Goal: Information Seeking & Learning: Learn about a topic

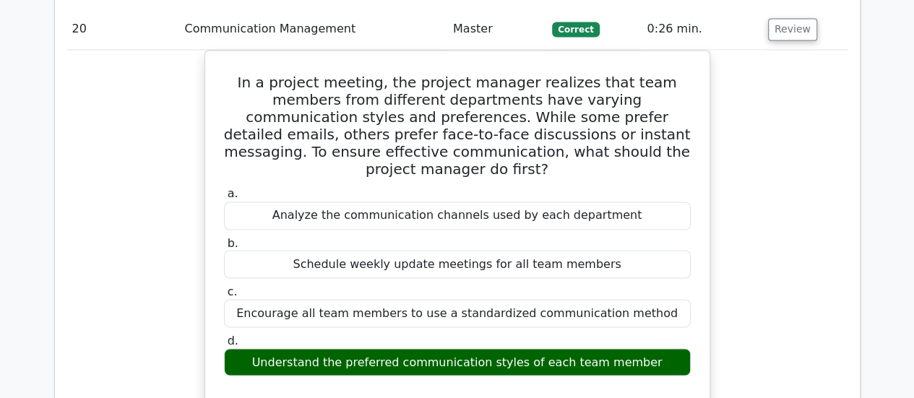
scroll to position [17553, 0]
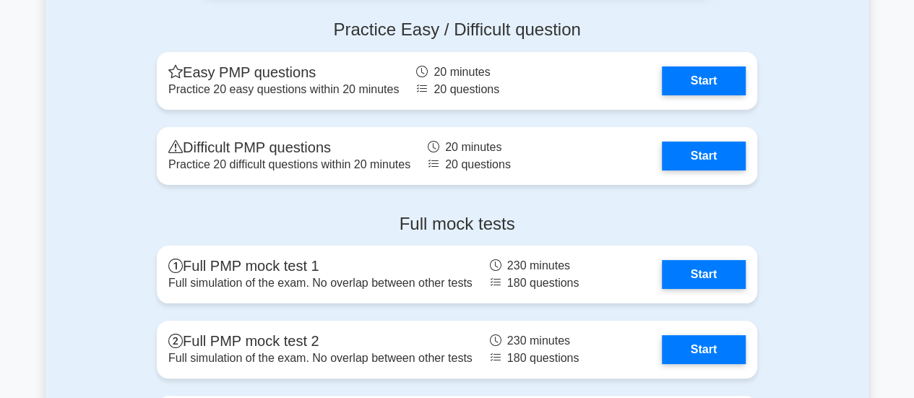
scroll to position [5446, 0]
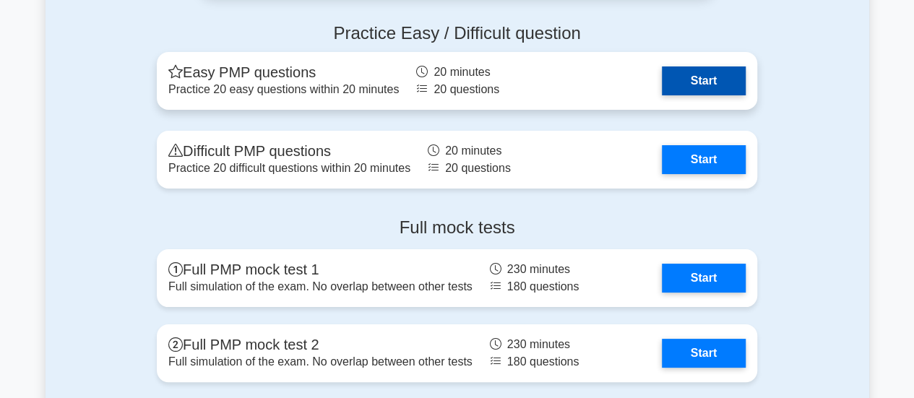
click at [690, 77] on link "Start" at bounding box center [704, 80] width 84 height 29
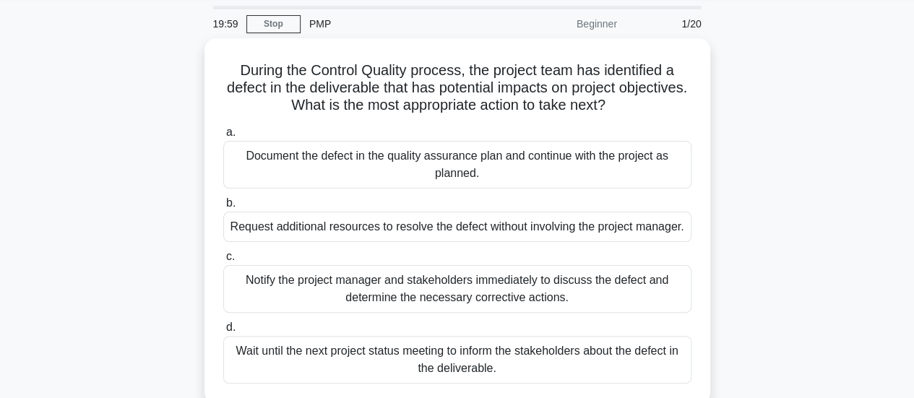
scroll to position [119, 0]
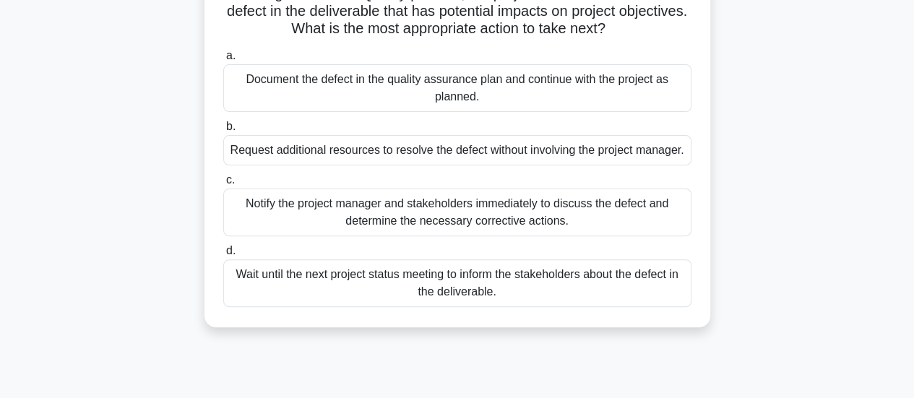
click at [254, 210] on div "Notify the project manager and stakeholders immediately to discuss the defect a…" at bounding box center [457, 213] width 468 height 48
click at [223, 185] on input "c. Notify the project manager and stakeholders immediately to discuss the defec…" at bounding box center [223, 180] width 0 height 9
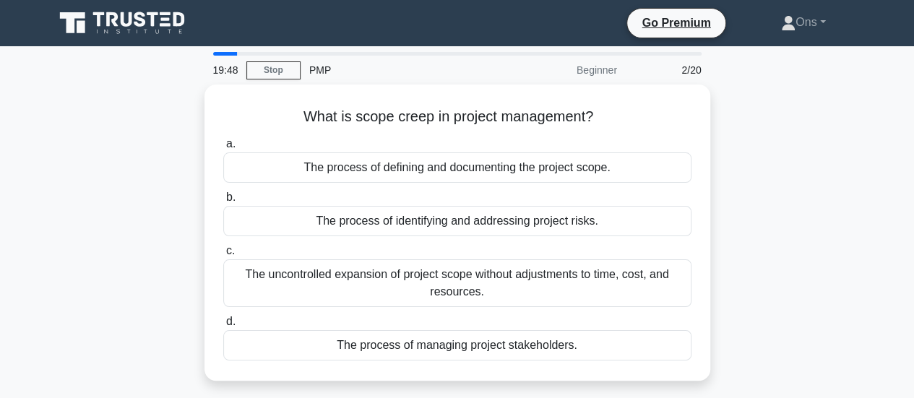
scroll to position [0, 0]
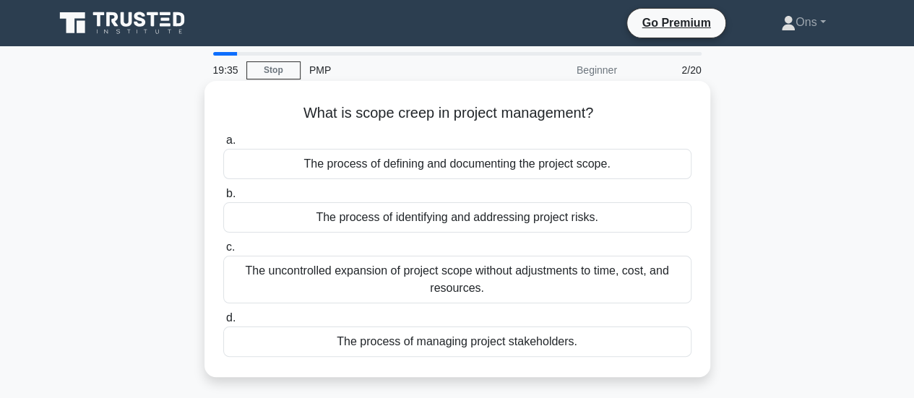
click at [282, 285] on div "The uncontrolled expansion of project scope without adjustments to time, cost, …" at bounding box center [457, 280] width 468 height 48
click at [223, 252] on input "c. The uncontrolled expansion of project scope without adjustments to time, cos…" at bounding box center [223, 247] width 0 height 9
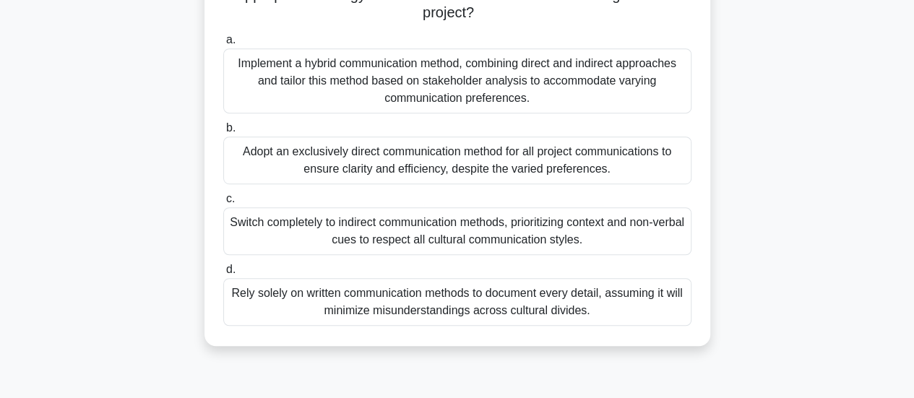
scroll to position [345, 0]
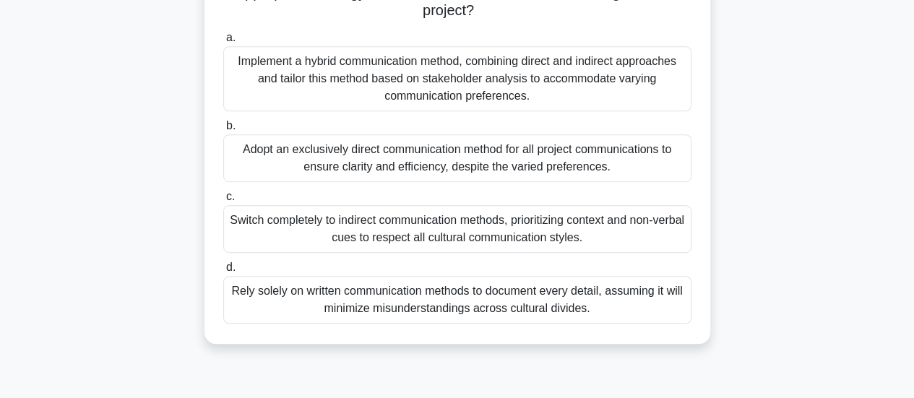
click at [261, 73] on div "Implement a hybrid communication method, combining direct and indirect approach…" at bounding box center [457, 78] width 468 height 65
click at [223, 43] on input "a. Implement a hybrid communication method, combining direct and indirect appro…" at bounding box center [223, 37] width 0 height 9
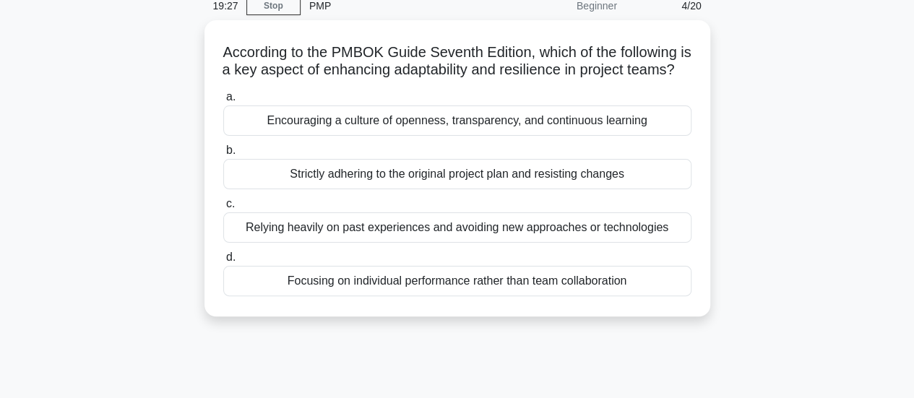
scroll to position [66, 0]
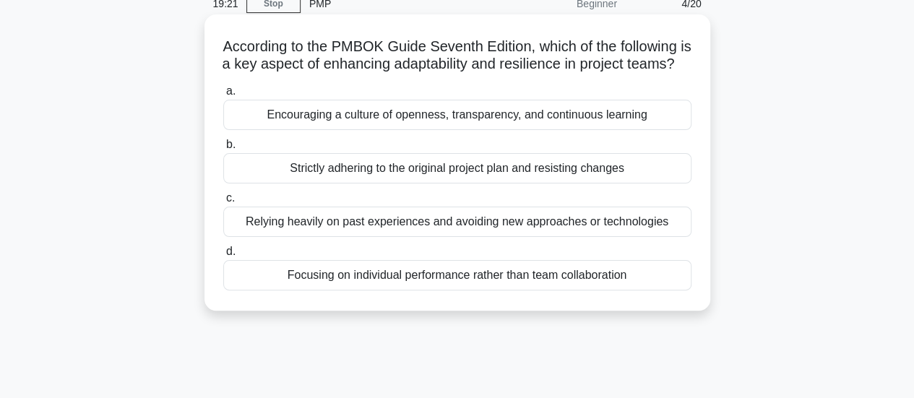
click at [299, 130] on div "Encouraging a culture of openness, transparency, and continuous learning" at bounding box center [457, 115] width 468 height 30
click at [223, 96] on input "a. Encouraging a culture of openness, transparency, and continuous learning" at bounding box center [223, 91] width 0 height 9
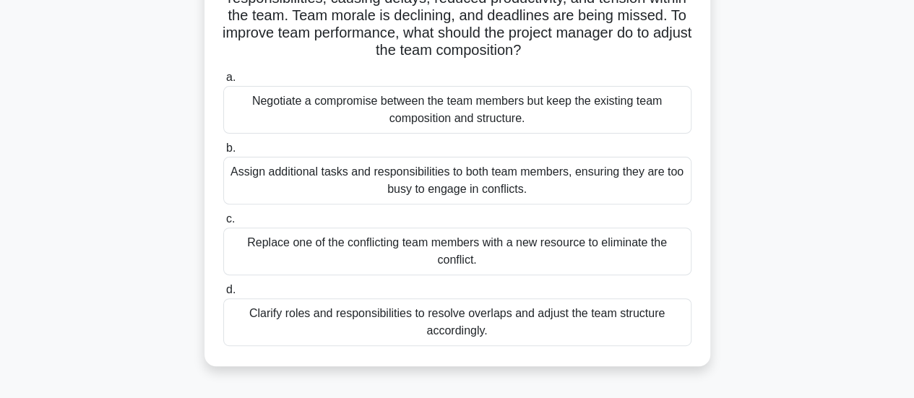
scroll to position [154, 0]
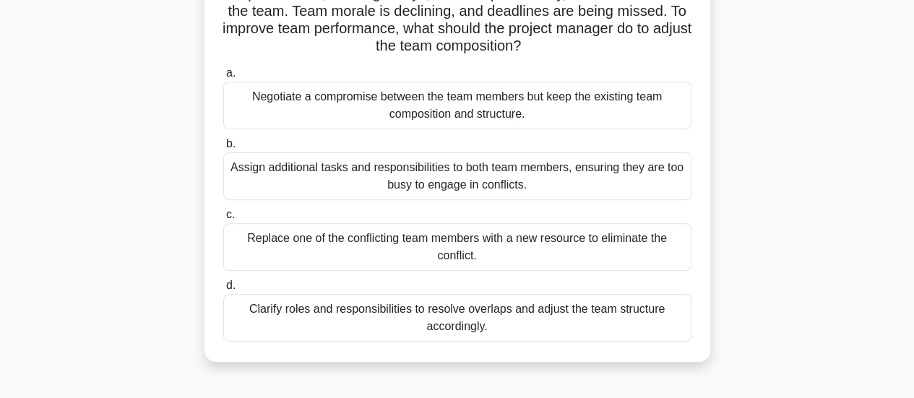
click at [261, 310] on div "Clarify roles and responsibilities to resolve overlaps and adjust the team stru…" at bounding box center [457, 318] width 468 height 48
click at [223, 290] on input "d. Clarify roles and responsibilities to resolve overlaps and adjust the team s…" at bounding box center [223, 285] width 0 height 9
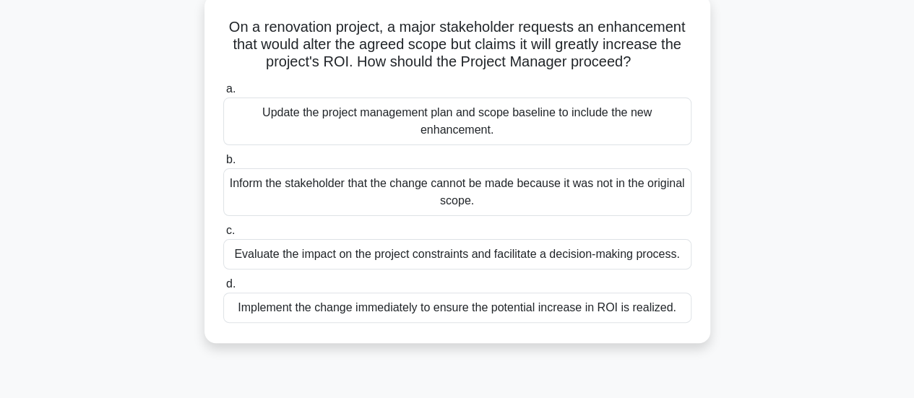
scroll to position [94, 0]
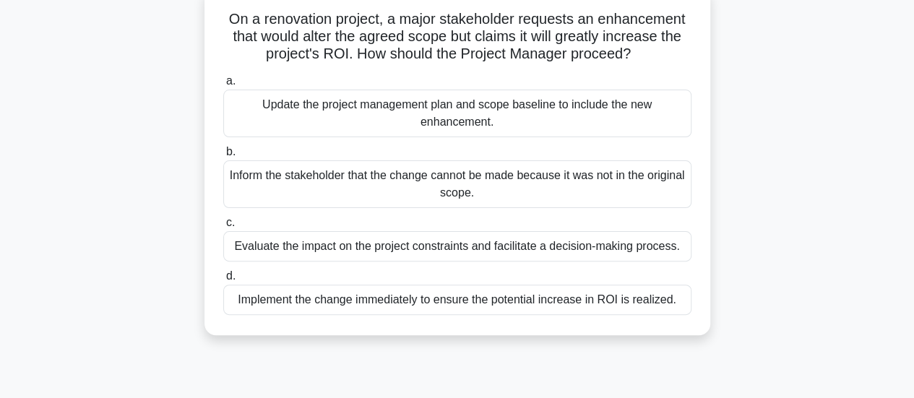
click at [249, 251] on div "Evaluate the impact on the project constraints and facilitate a decision-making…" at bounding box center [457, 246] width 468 height 30
click at [223, 228] on input "c. Evaluate the impact on the project constraints and facilitate a decision-mak…" at bounding box center [223, 222] width 0 height 9
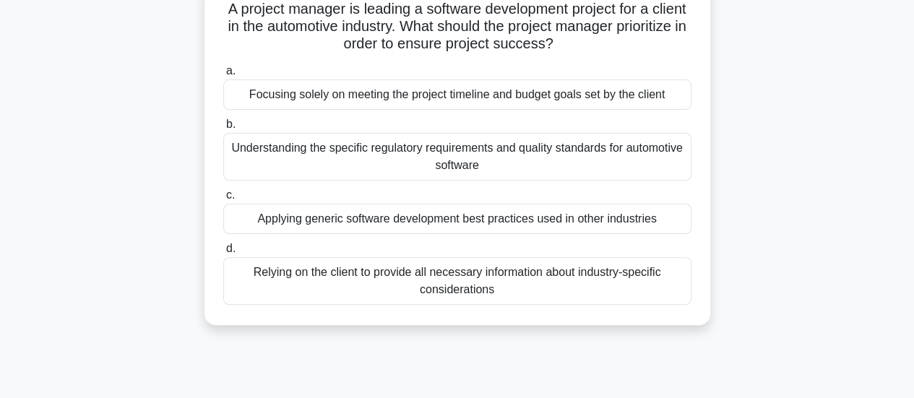
scroll to position [121, 0]
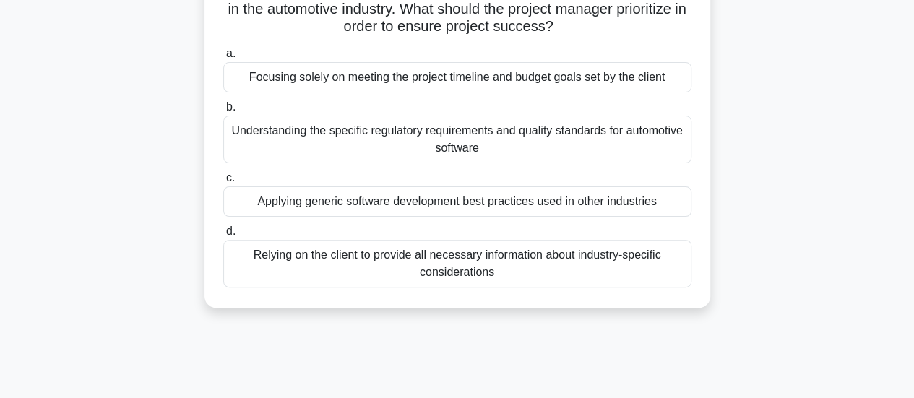
click at [251, 150] on div "Understanding the specific regulatory requirements and quality standards for au…" at bounding box center [457, 140] width 468 height 48
click at [223, 112] on input "b. Understanding the specific regulatory requirements and quality standards for…" at bounding box center [223, 107] width 0 height 9
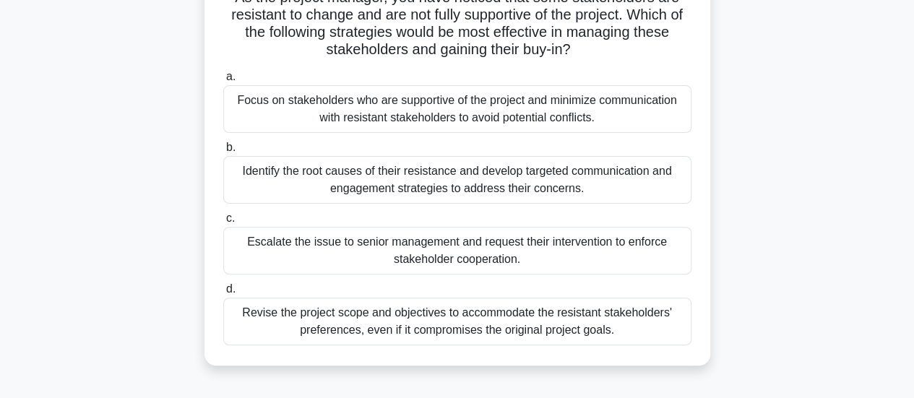
scroll to position [116, 0]
click at [258, 178] on div "Identify the root causes of their resistance and develop targeted communication…" at bounding box center [457, 180] width 468 height 48
click at [223, 152] on input "b. Identify the root causes of their resistance and develop targeted communicat…" at bounding box center [223, 147] width 0 height 9
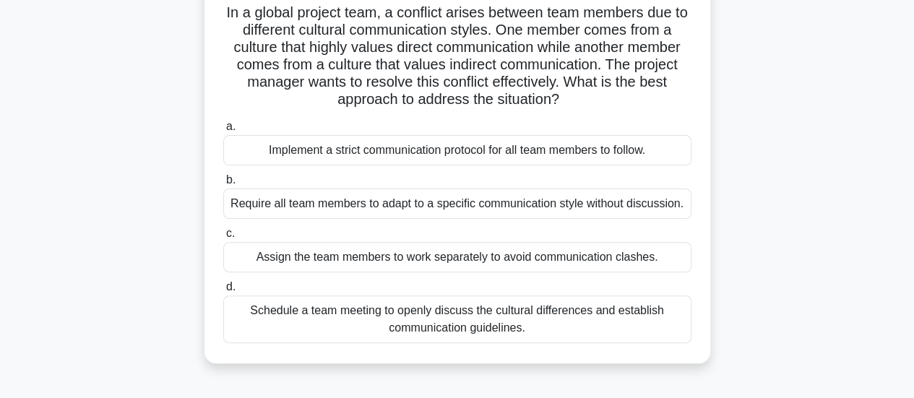
scroll to position [113, 0]
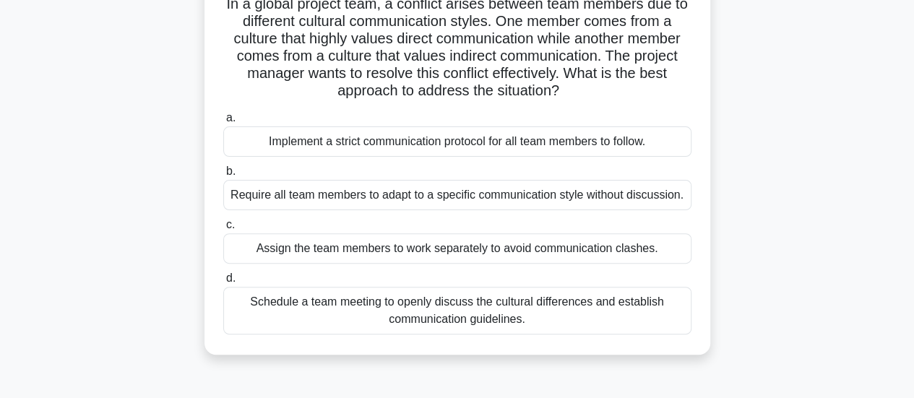
click at [251, 319] on div "Schedule a team meeting to openly discuss the cultural differences and establis…" at bounding box center [457, 311] width 468 height 48
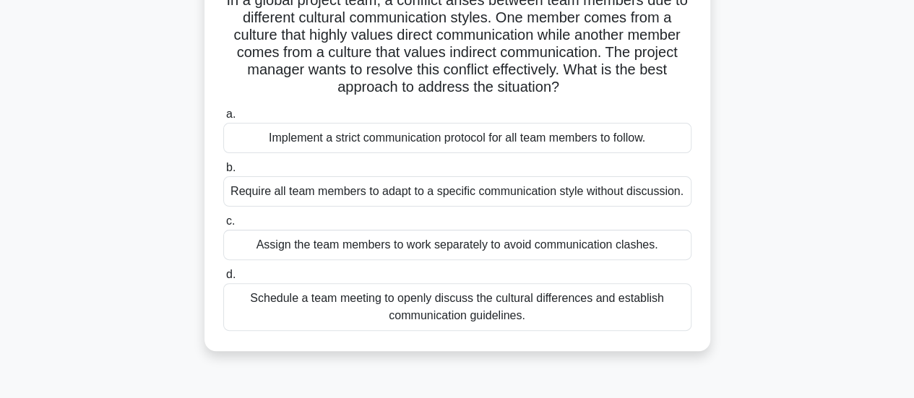
click at [223, 280] on input "d. Schedule a team meeting to openly discuss the cultural differences and estab…" at bounding box center [223, 274] width 0 height 9
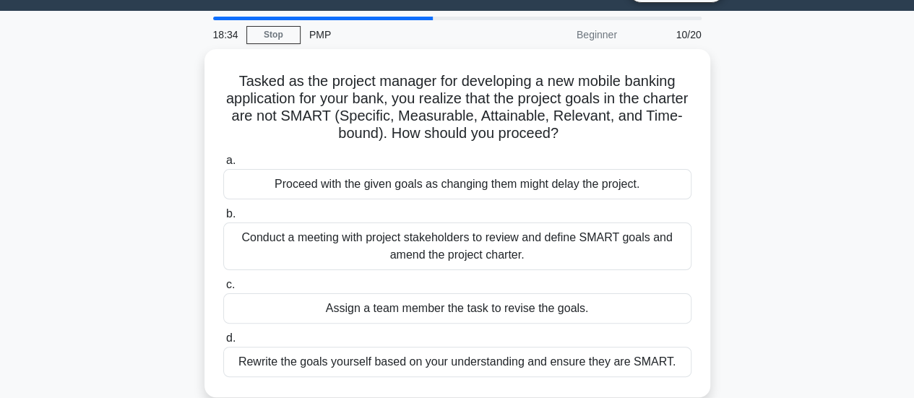
scroll to position [90, 0]
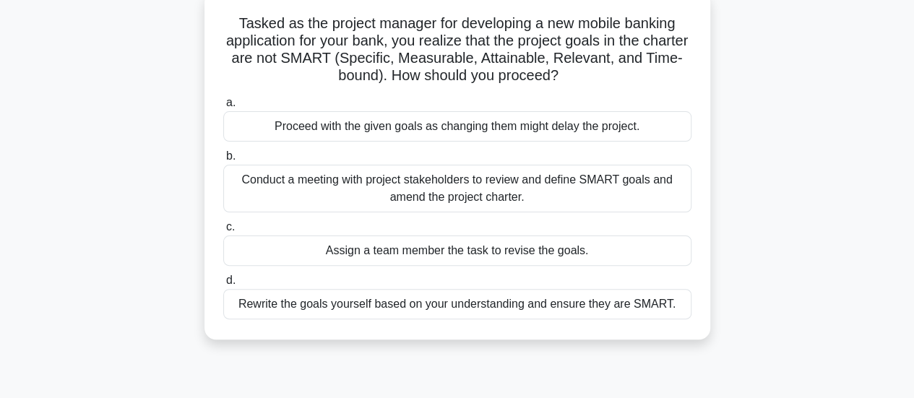
click at [254, 186] on div "Conduct a meeting with project stakeholders to review and define SMART goals an…" at bounding box center [457, 189] width 468 height 48
click at [223, 161] on input "b. Conduct a meeting with project stakeholders to review and define SMART goals…" at bounding box center [223, 156] width 0 height 9
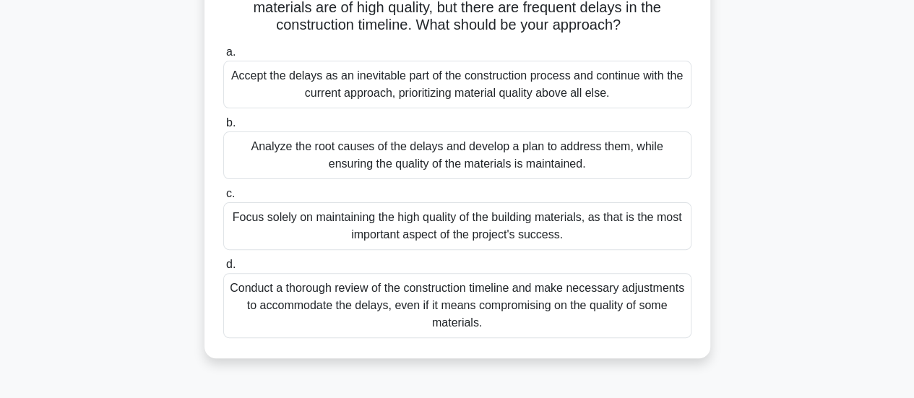
scroll to position [130, 0]
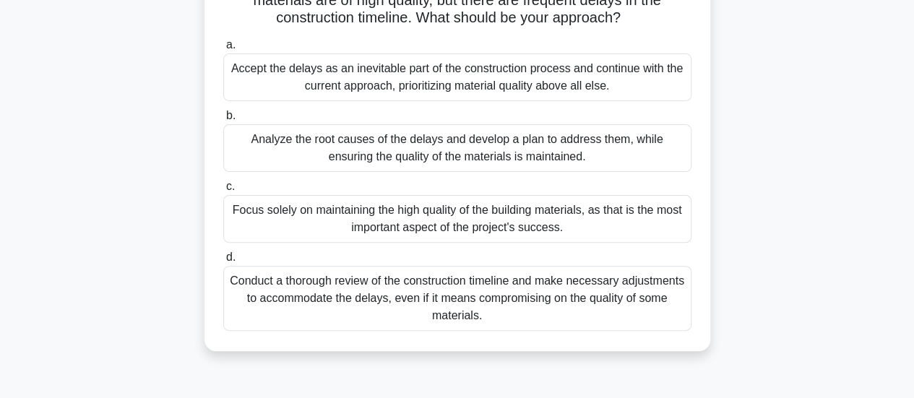
click at [250, 154] on div "Analyze the root causes of the delays and develop a plan to address them, while…" at bounding box center [457, 148] width 468 height 48
click at [223, 121] on input "b. Analyze the root causes of the delays and develop a plan to address them, wh…" at bounding box center [223, 115] width 0 height 9
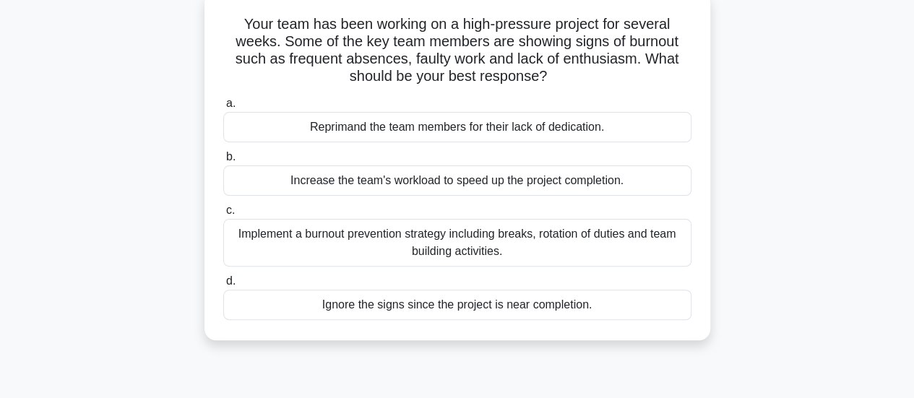
scroll to position [96, 0]
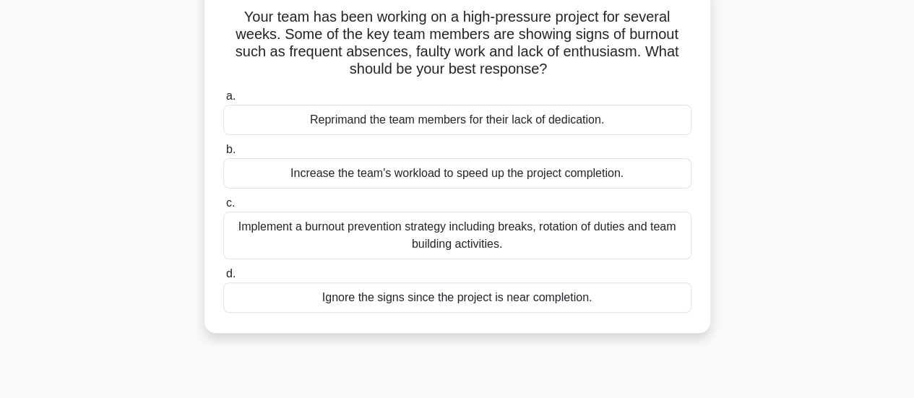
click at [263, 241] on div "Implement a burnout prevention strategy including breaks, rotation of duties an…" at bounding box center [457, 236] width 468 height 48
click at [223, 208] on input "c. Implement a burnout prevention strategy including breaks, rotation of duties…" at bounding box center [223, 203] width 0 height 9
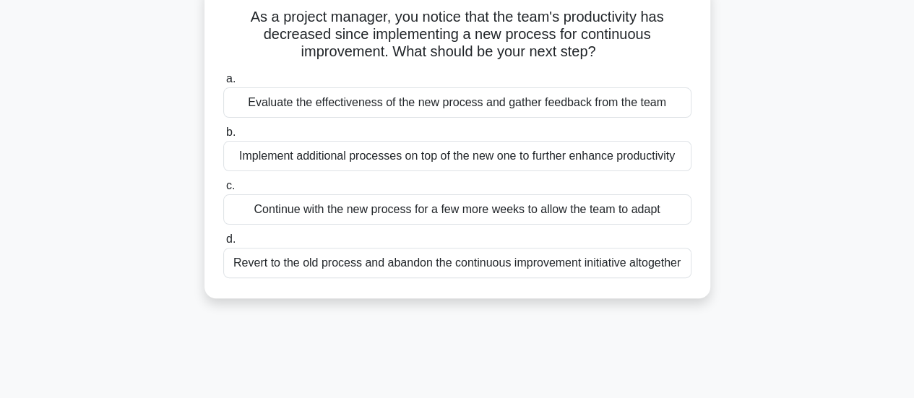
scroll to position [101, 0]
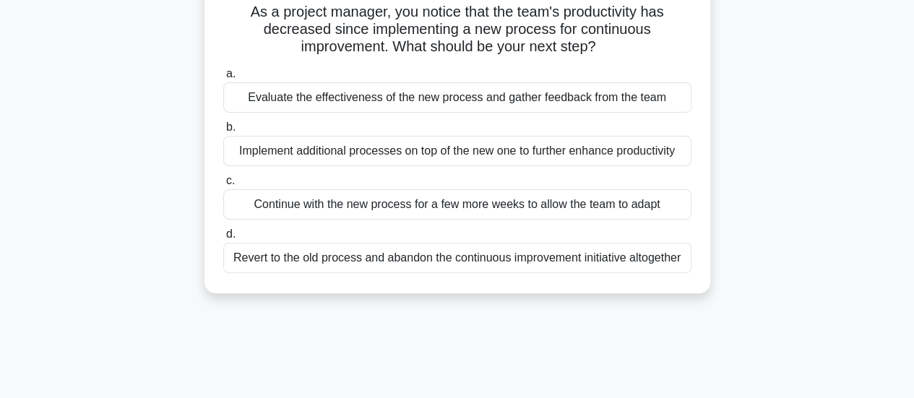
click at [257, 104] on div "Evaluate the effectiveness of the new process and gather feedback from the team" at bounding box center [457, 97] width 468 height 30
click at [223, 79] on input "a. Evaluate the effectiveness of the new process and gather feedback from the t…" at bounding box center [223, 73] width 0 height 9
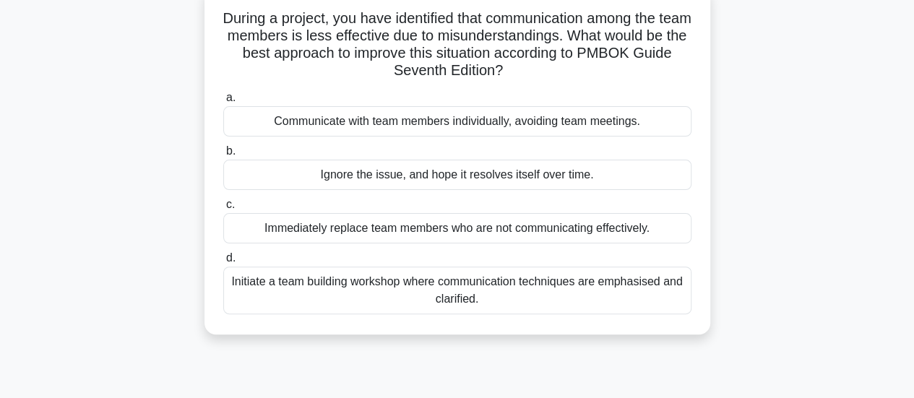
scroll to position [100, 0]
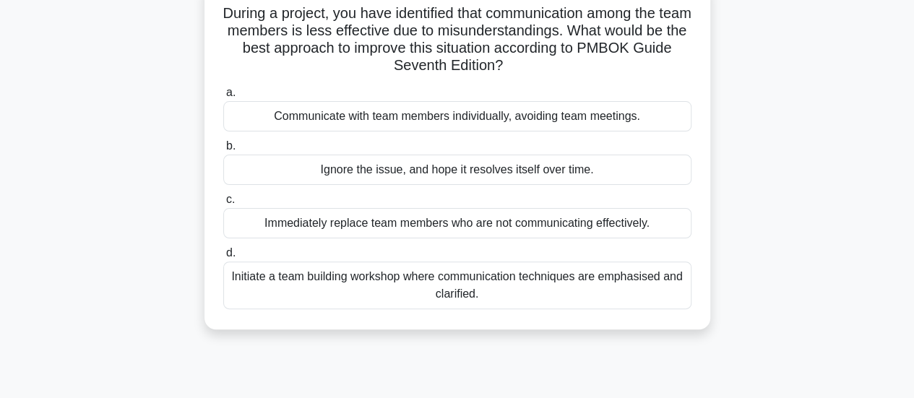
click at [288, 293] on div "Initiate a team building workshop where communication techniques are emphasised…" at bounding box center [457, 285] width 468 height 48
click at [223, 258] on input "d. Initiate a team building workshop where communication techniques are emphasi…" at bounding box center [223, 252] width 0 height 9
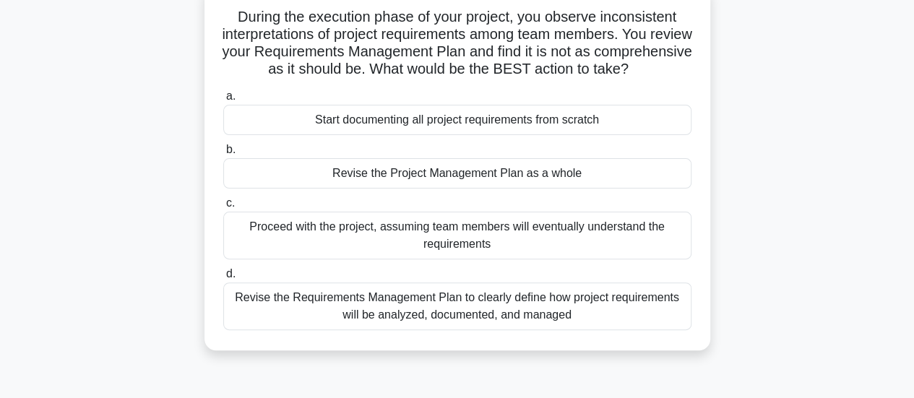
scroll to position [105, 0]
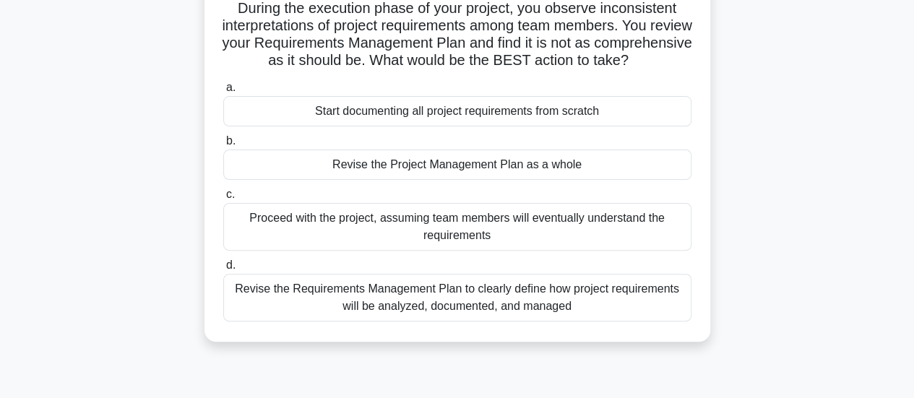
click at [286, 317] on div "Revise the Requirements Management Plan to clearly define how project requireme…" at bounding box center [457, 298] width 468 height 48
click at [223, 270] on input "d. Revise the Requirements Management Plan to clearly define how project requir…" at bounding box center [223, 265] width 0 height 9
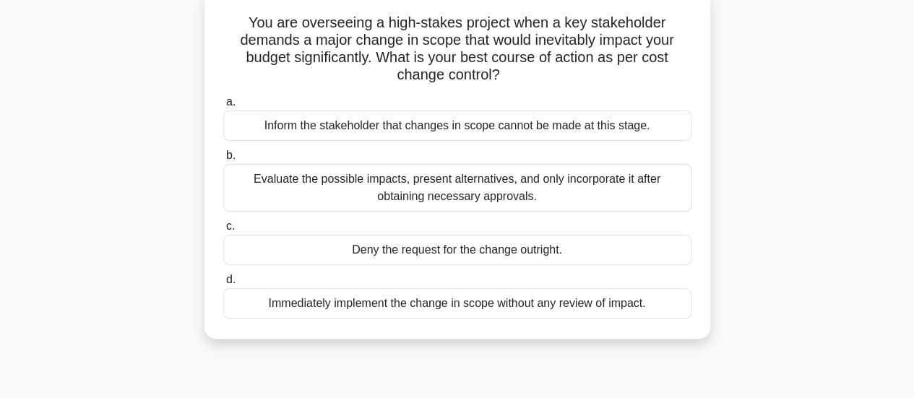
scroll to position [95, 0]
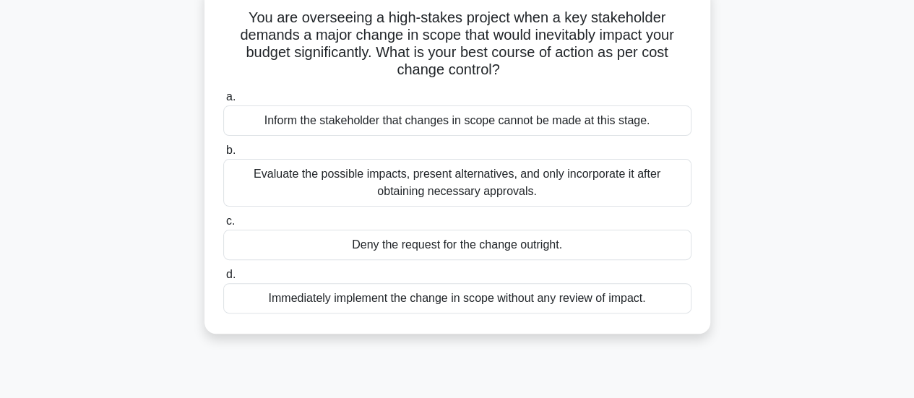
click at [267, 181] on div "Evaluate the possible impacts, present alternatives, and only incorporate it af…" at bounding box center [457, 183] width 468 height 48
click at [223, 155] on input "b. Evaluate the possible impacts, present alternatives, and only incorporate it…" at bounding box center [223, 150] width 0 height 9
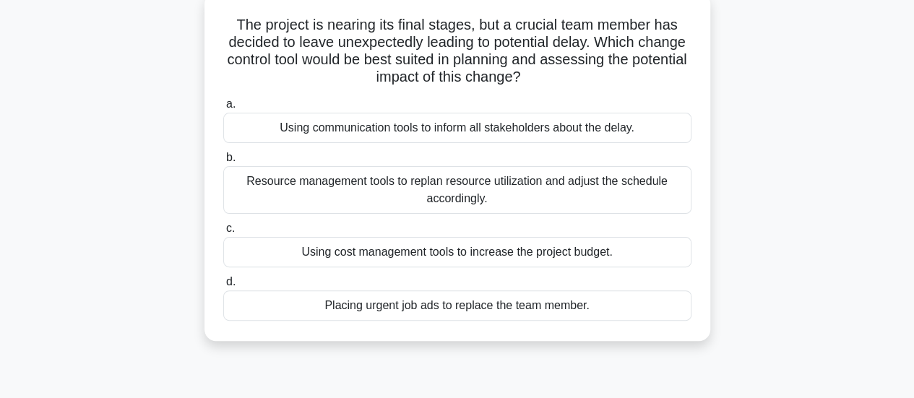
scroll to position [92, 0]
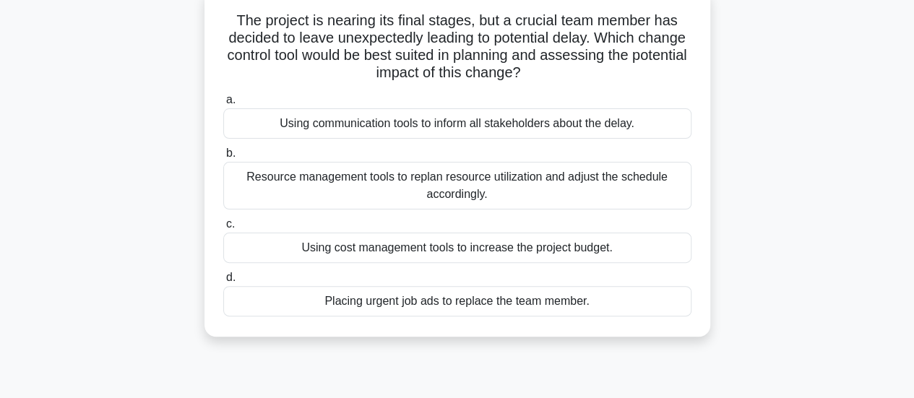
click at [254, 132] on div "Using communication tools to inform all stakeholders about the delay." at bounding box center [457, 123] width 468 height 30
click at [223, 105] on input "a. Using communication tools to inform all stakeholders about the delay." at bounding box center [223, 99] width 0 height 9
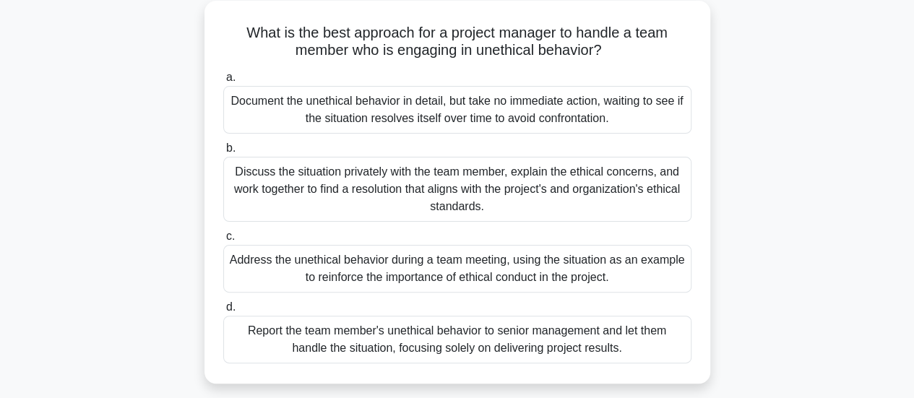
scroll to position [84, 0]
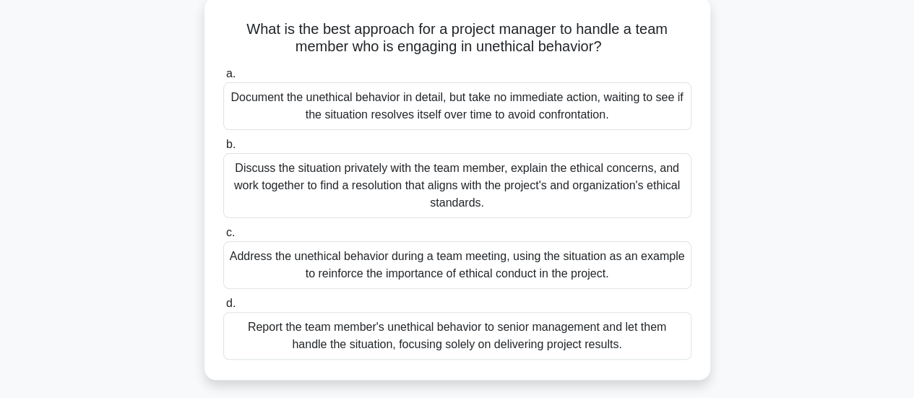
click at [272, 183] on div "Discuss the situation privately with the team member, explain the ethical conce…" at bounding box center [457, 185] width 468 height 65
click at [223, 150] on input "b. Discuss the situation privately with the team member, explain the ethical co…" at bounding box center [223, 144] width 0 height 9
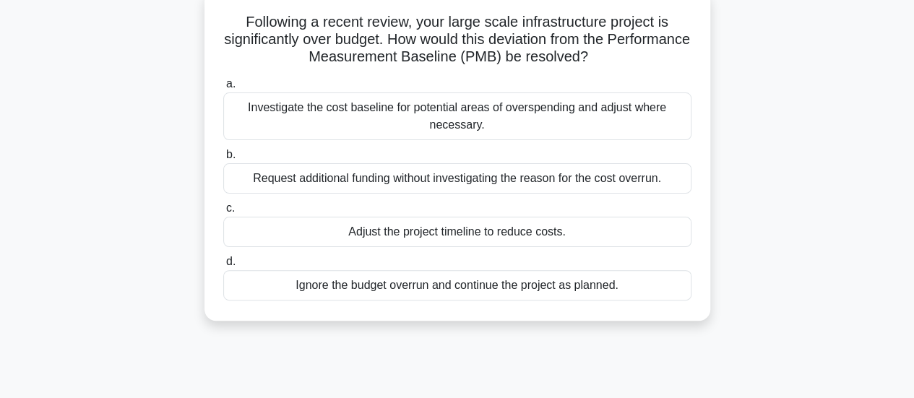
scroll to position [95, 0]
click at [269, 115] on div "Investigate the cost baseline for potential areas of overspending and adjust wh…" at bounding box center [457, 116] width 468 height 48
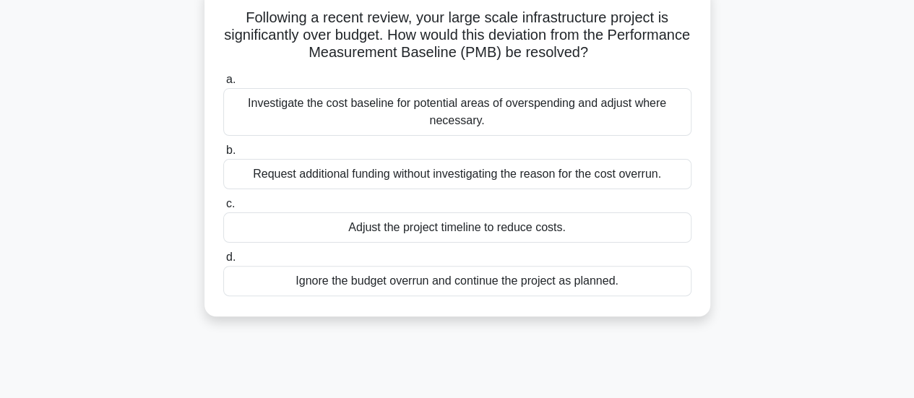
click at [223, 85] on input "a. Investigate the cost baseline for potential areas of overspending and adjust…" at bounding box center [223, 79] width 0 height 9
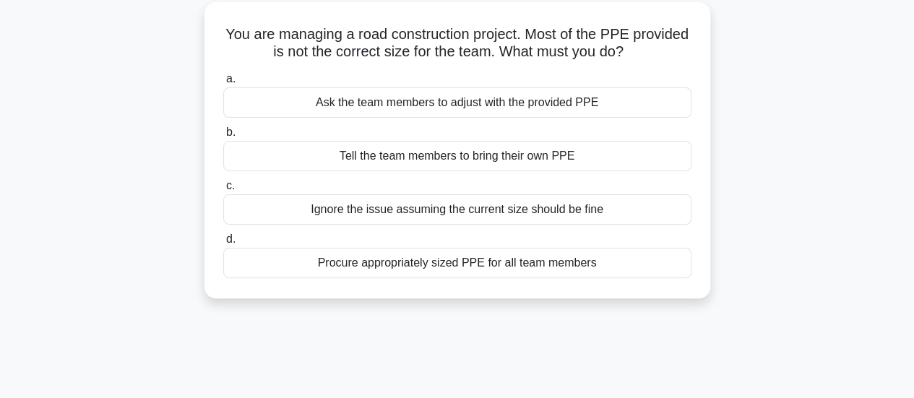
scroll to position [94, 0]
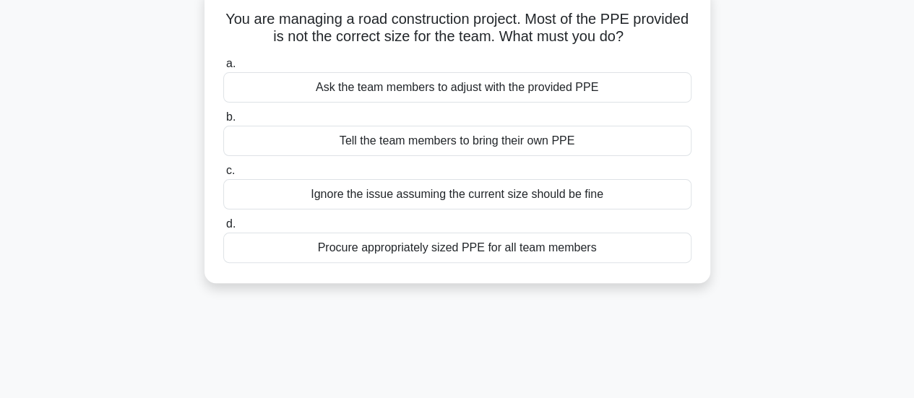
click at [351, 242] on div "Procure appropriately sized PPE for all team members" at bounding box center [457, 248] width 468 height 30
click at [223, 229] on input "d. Procure appropriately sized PPE for all team members" at bounding box center [223, 224] width 0 height 9
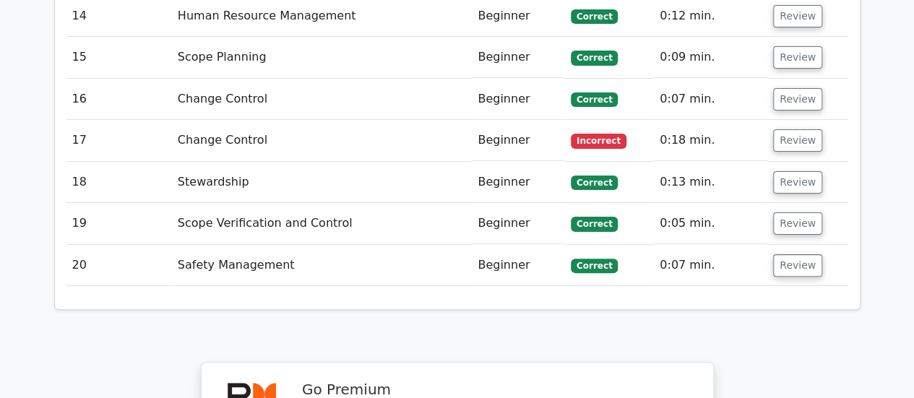
scroll to position [2824, 0]
click at [796, 129] on button "Review" at bounding box center [797, 140] width 49 height 22
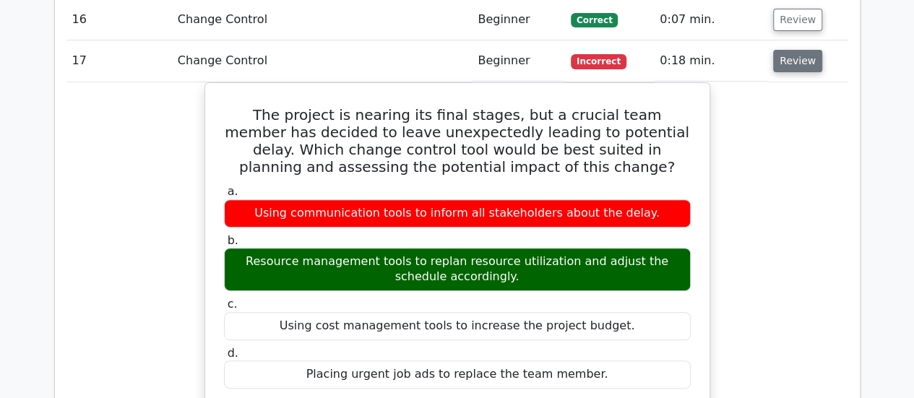
scroll to position [2905, 0]
